Goal: Task Accomplishment & Management: Complete application form

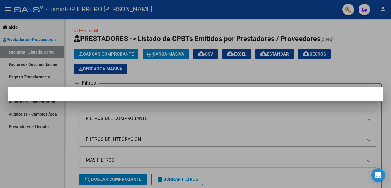
click at [93, 93] on mat-dialog-container at bounding box center [196, 94] width 376 height 14
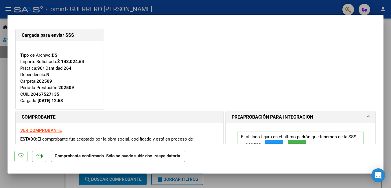
click at [189, 6] on div at bounding box center [195, 94] width 391 height 188
type input "$ 0,00"
